Goal: Task Accomplishment & Management: Manage account settings

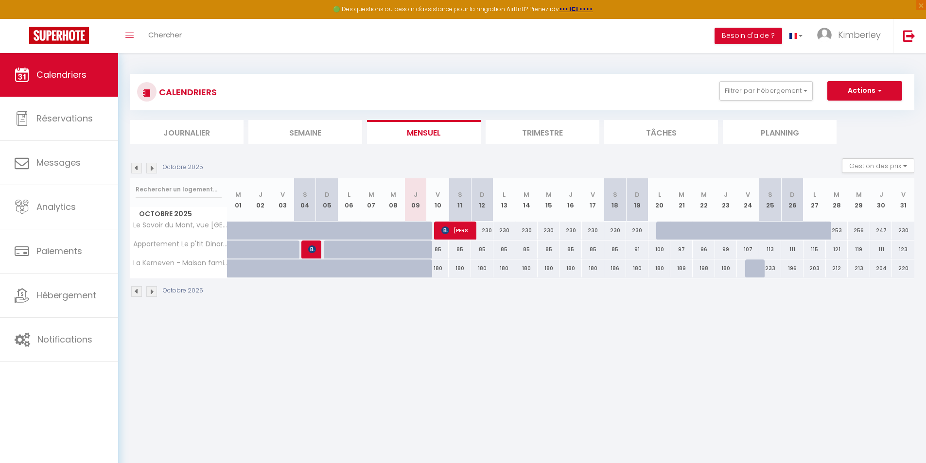
click at [560, 132] on li "Trimestre" at bounding box center [543, 132] width 114 height 24
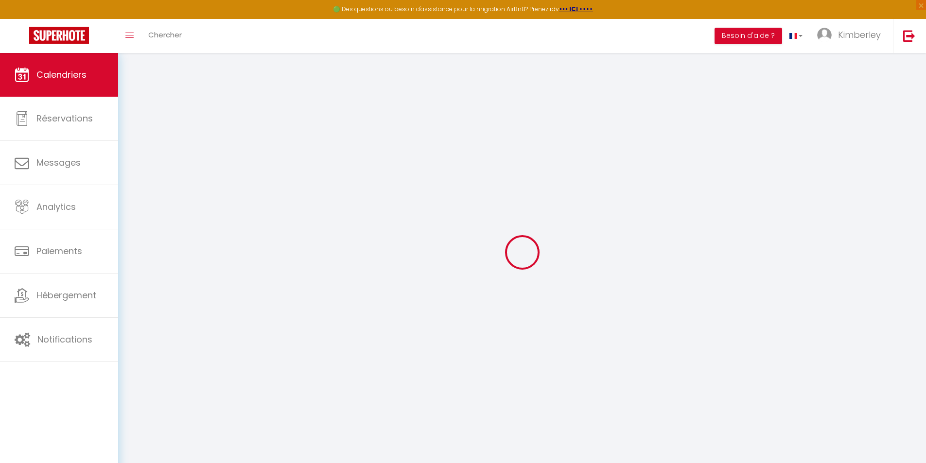
select select
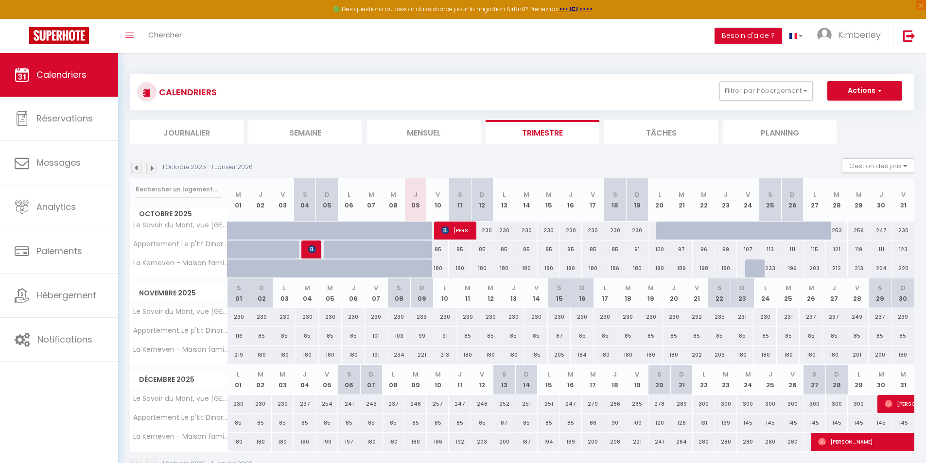
scroll to position [49, 0]
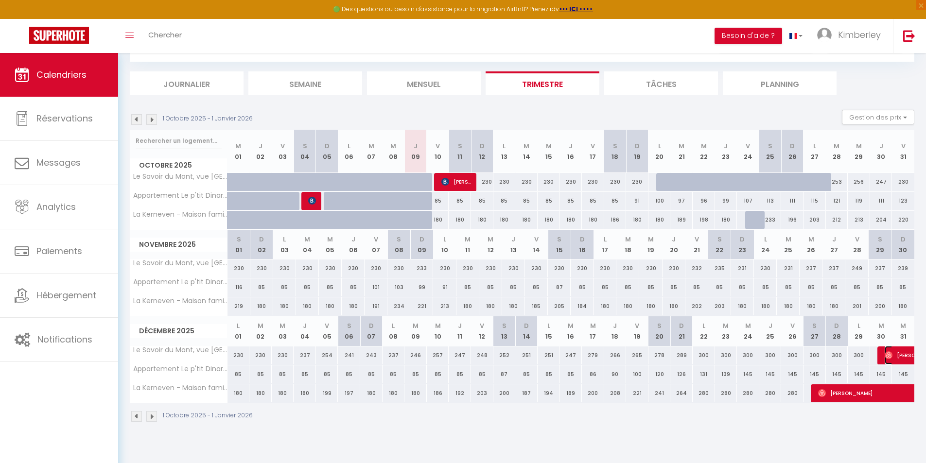
click at [899, 358] on span "[PERSON_NAME]" at bounding box center [929, 355] width 89 height 18
select select "OK"
select select "0"
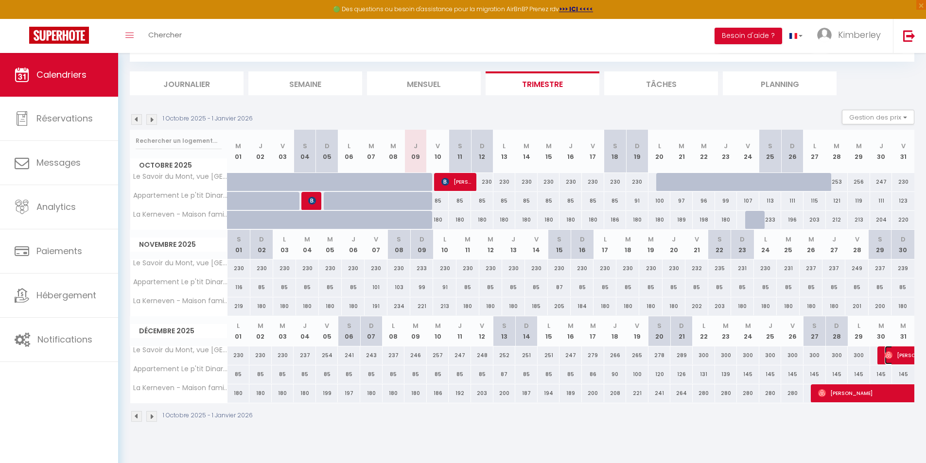
select select "1"
select select
select select "46763"
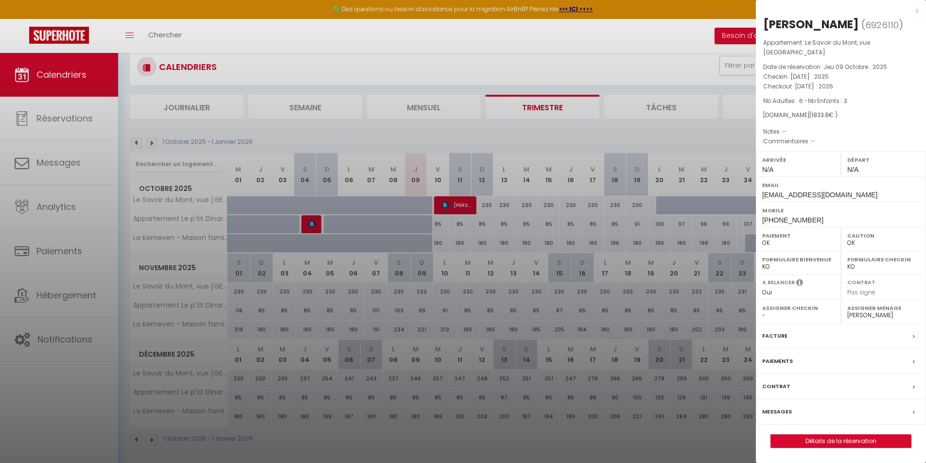
scroll to position [0, 0]
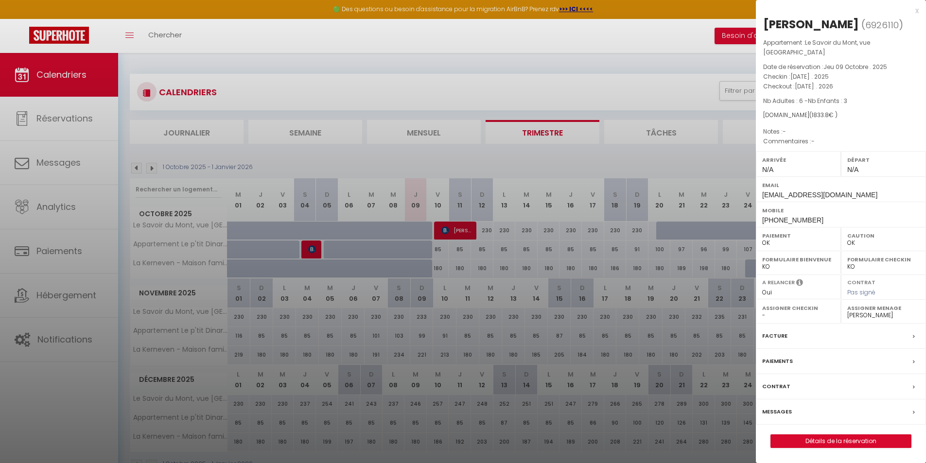
click at [916, 11] on div "x" at bounding box center [837, 11] width 163 height 12
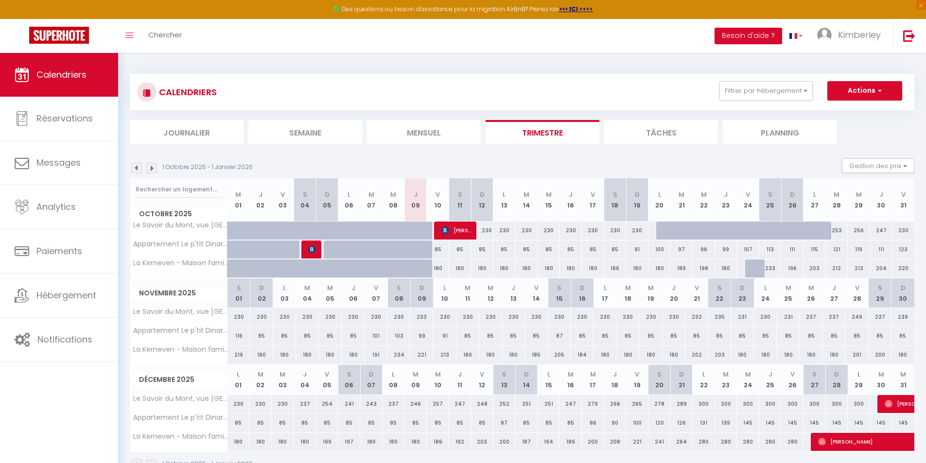
scroll to position [53, 0]
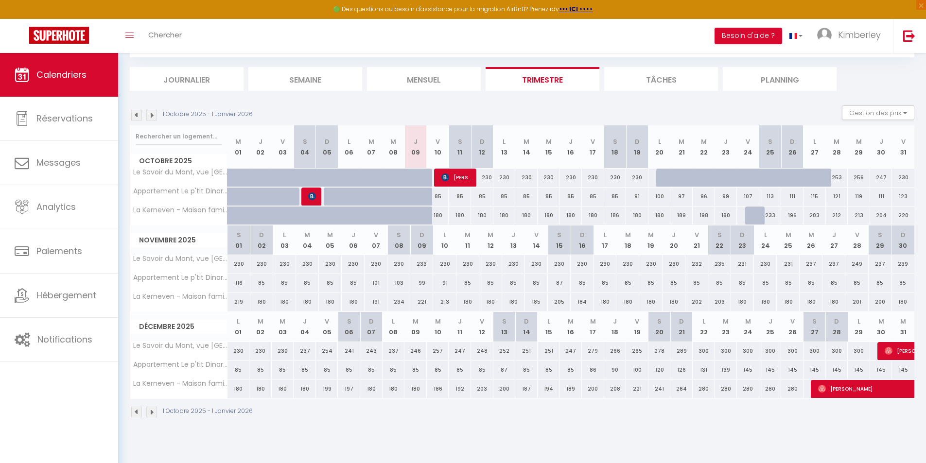
click at [153, 111] on img at bounding box center [151, 115] width 11 height 11
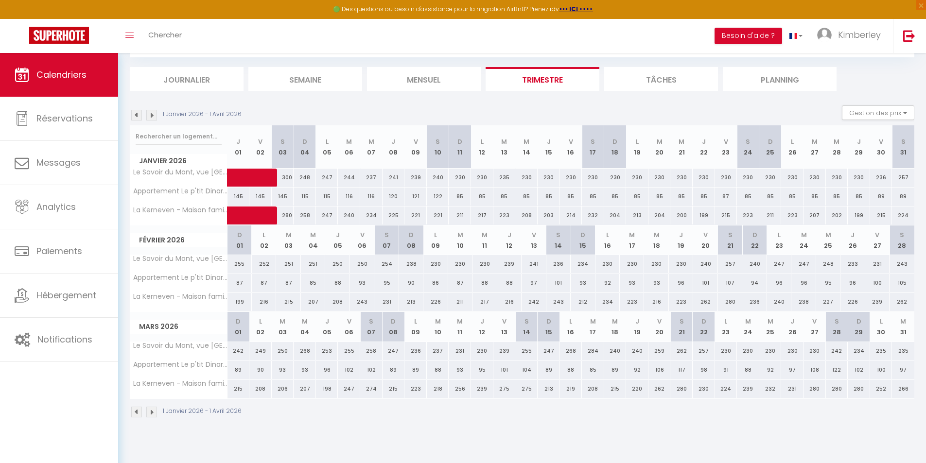
click at [137, 120] on img at bounding box center [136, 115] width 11 height 11
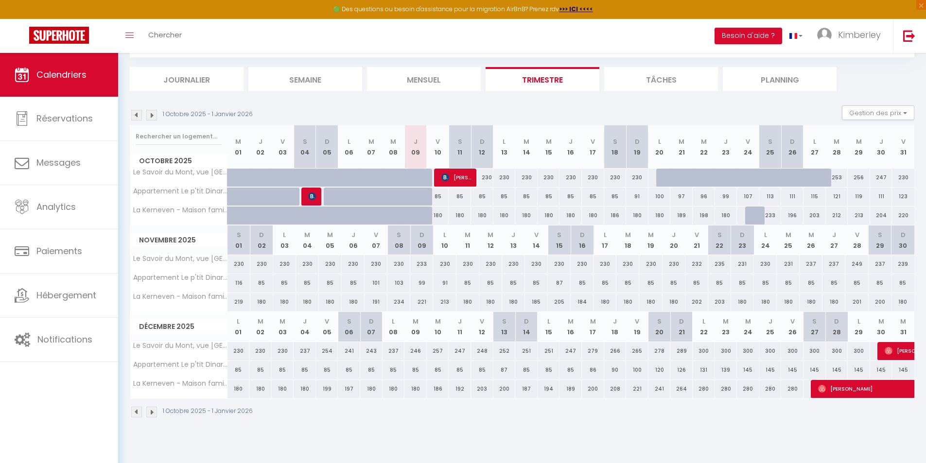
click at [152, 117] on img at bounding box center [151, 115] width 11 height 11
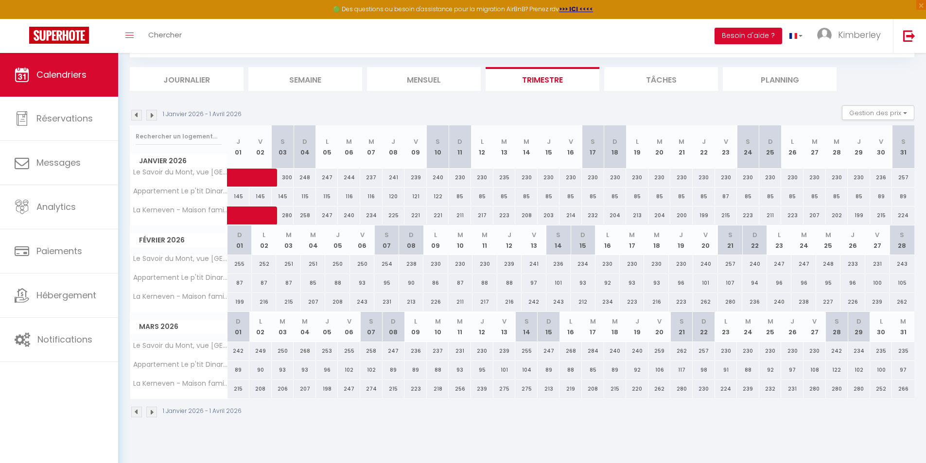
click at [138, 118] on img at bounding box center [136, 115] width 11 height 11
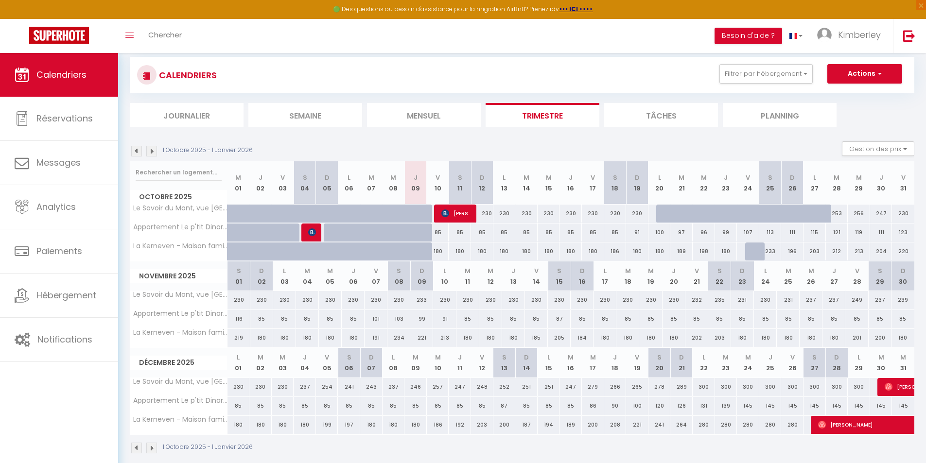
scroll to position [0, 0]
